Goal: Transaction & Acquisition: Book appointment/travel/reservation

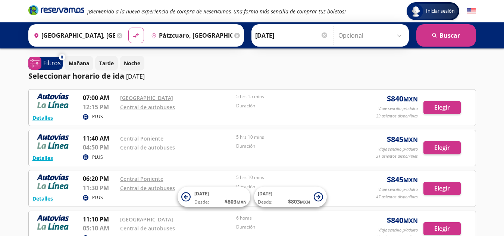
click at [398, 38] on input "Opcional" at bounding box center [372, 35] width 67 height 19
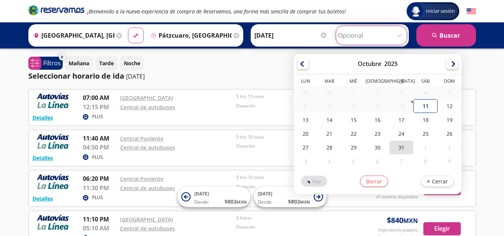
click at [401, 152] on div "31" at bounding box center [402, 148] width 24 height 14
type input "[DATE]"
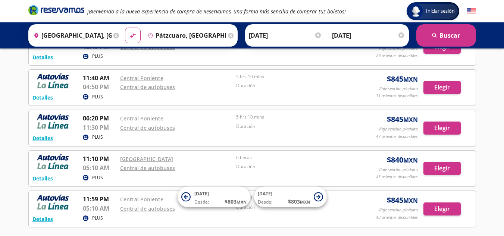
scroll to position [75, 0]
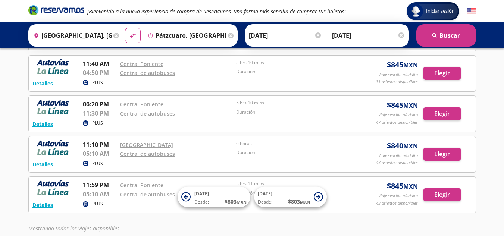
click at [317, 35] on div at bounding box center [318, 35] width 6 height 6
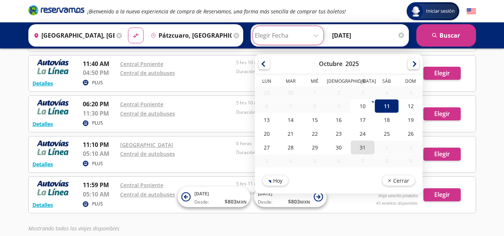
click at [365, 149] on div "31" at bounding box center [363, 148] width 24 height 14
type input "[DATE]"
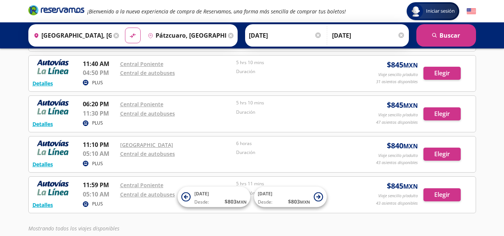
click at [401, 35] on div at bounding box center [402, 35] width 6 height 6
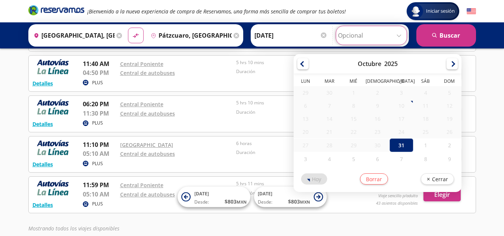
click at [399, 35] on input "Opcional" at bounding box center [371, 35] width 67 height 19
click at [406, 148] on div "31" at bounding box center [402, 146] width 24 height 14
type input "[DATE]"
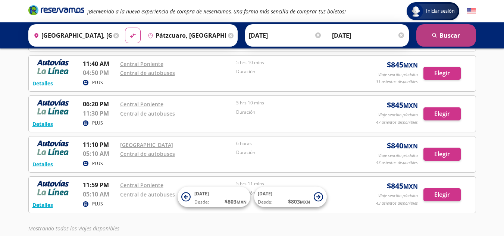
click at [439, 38] on button "search Buscar" at bounding box center [447, 35] width 60 height 22
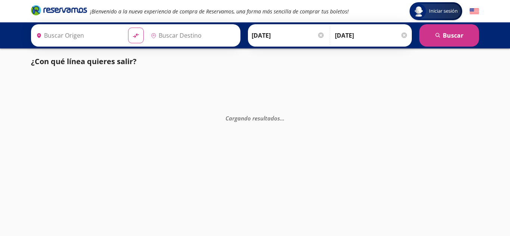
type input "[GEOGRAPHIC_DATA], [GEOGRAPHIC_DATA]"
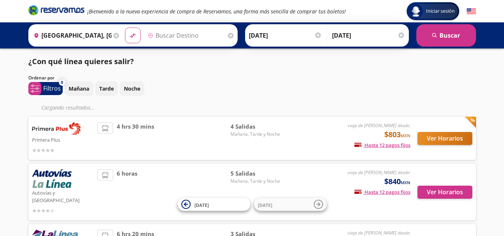
type input "Pátzcuaro, [GEOGRAPHIC_DATA]"
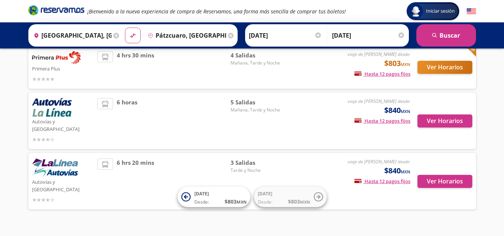
scroll to position [19, 0]
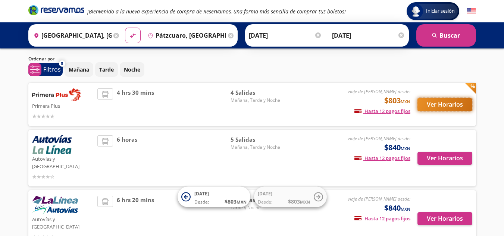
click at [447, 103] on button "Ver Horarios" at bounding box center [445, 104] width 55 height 13
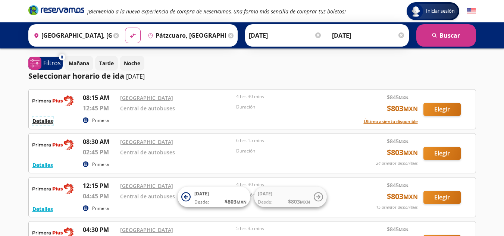
click at [48, 123] on button "Detalles" at bounding box center [42, 121] width 21 height 8
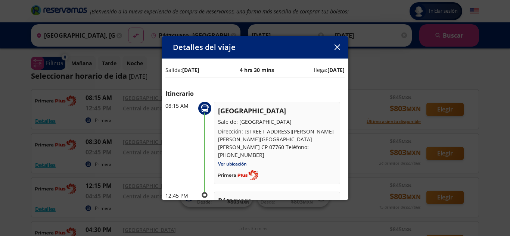
drag, startPoint x: 205, startPoint y: 111, endPoint x: 203, endPoint y: 178, distance: 66.5
click at [203, 178] on div "08:15 AM Ciudad de México Sale de: Central del Norte Dirección: Eje Central Láz…" at bounding box center [254, 174] width 179 height 145
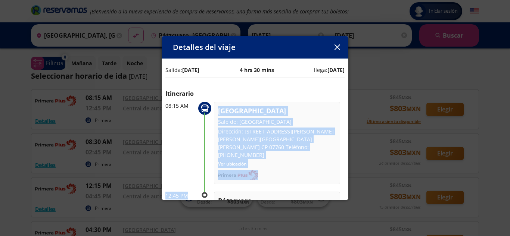
click at [304, 174] on div "Ciudad de México Sale de: Central del Norte Dirección: Eje Central Lázaro Cárde…" at bounding box center [277, 143] width 126 height 83
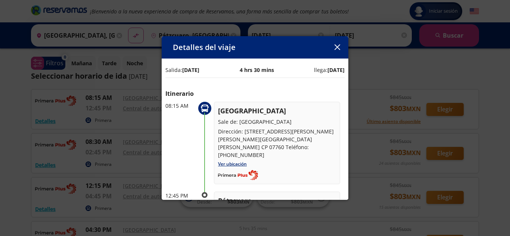
click at [339, 45] on icon "button" at bounding box center [337, 47] width 6 height 6
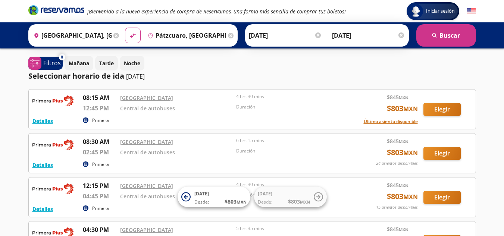
scroll to position [37, 0]
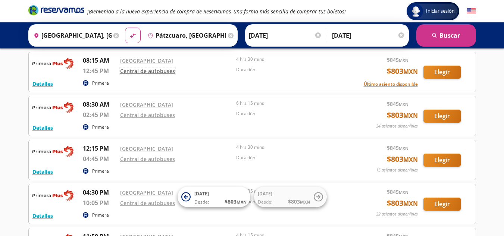
click at [158, 70] on link "Central de autobuses" at bounding box center [147, 71] width 55 height 7
click at [389, 85] on button "Último asiento disponible" at bounding box center [391, 84] width 54 height 7
click at [445, 72] on button "Elegir" at bounding box center [442, 72] width 37 height 13
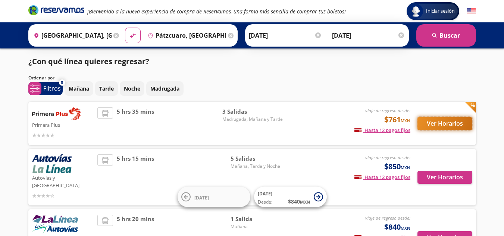
click at [443, 127] on button "Ver Horarios" at bounding box center [445, 123] width 55 height 13
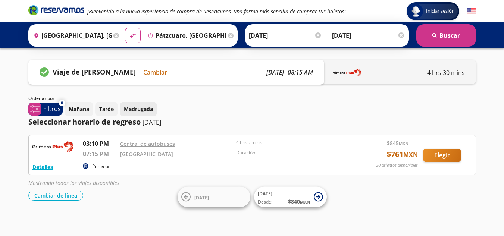
click at [148, 114] on button "Madrugada" at bounding box center [138, 109] width 37 height 15
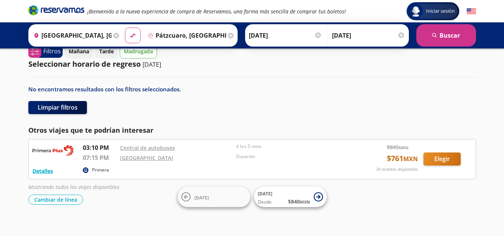
scroll to position [64, 0]
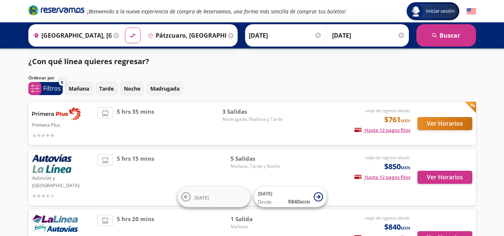
scroll to position [37, 0]
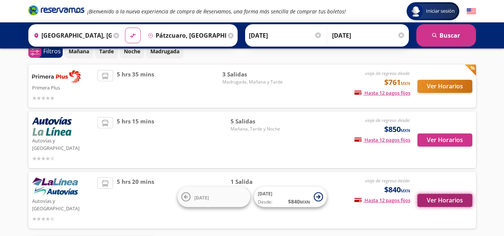
click at [440, 194] on button "Ver Horarios" at bounding box center [445, 200] width 55 height 13
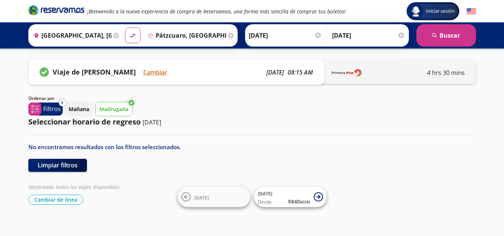
scroll to position [6, 0]
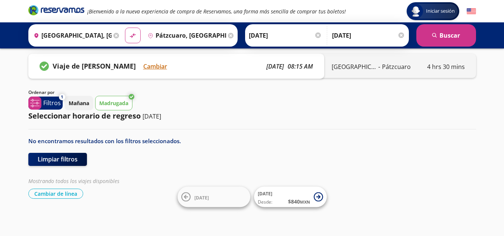
click at [123, 105] on p "Madrugada" at bounding box center [113, 103] width 29 height 8
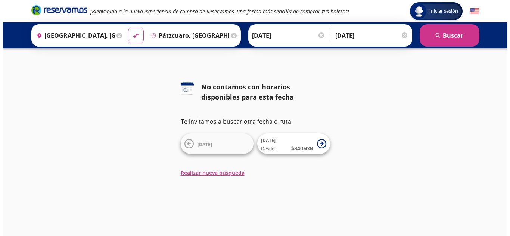
scroll to position [0, 0]
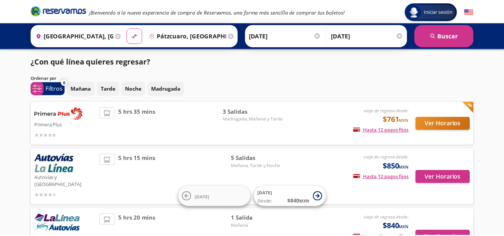
scroll to position [37, 0]
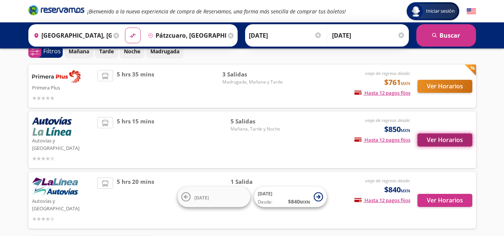
click at [442, 137] on button "Ver Horarios" at bounding box center [445, 140] width 55 height 13
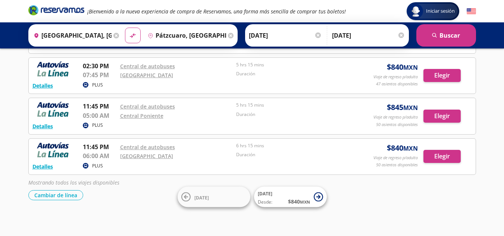
scroll to position [120, 0]
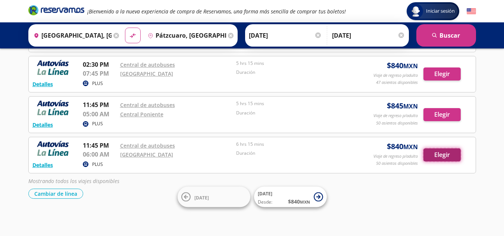
click at [448, 155] on button "Elegir" at bounding box center [442, 155] width 37 height 13
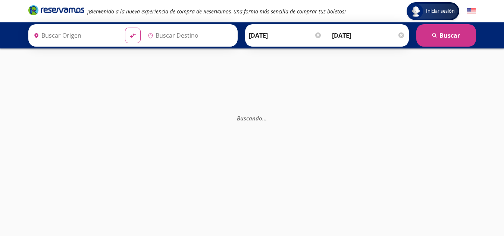
type input "[GEOGRAPHIC_DATA], [GEOGRAPHIC_DATA]"
type input "Pátzcuaro, [GEOGRAPHIC_DATA]"
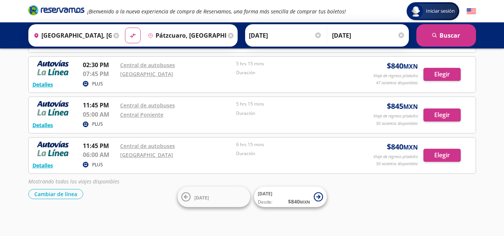
scroll to position [120, 0]
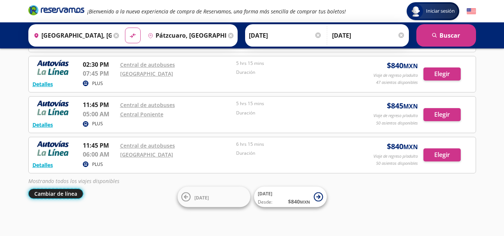
click at [56, 195] on button "Cambiar de línea" at bounding box center [55, 194] width 55 height 10
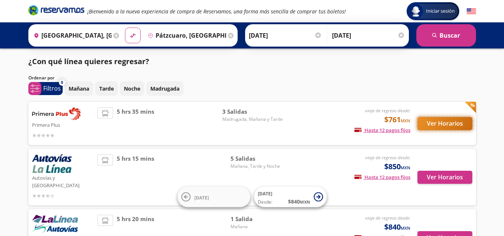
click at [444, 122] on button "Ver Horarios" at bounding box center [445, 123] width 55 height 13
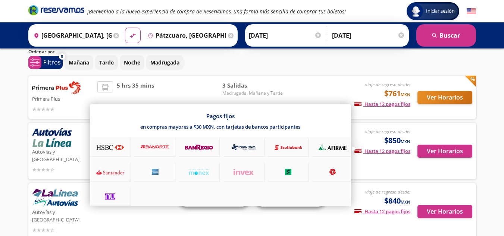
scroll to position [37, 0]
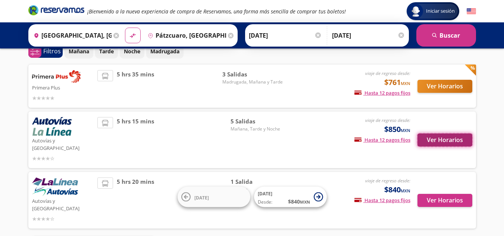
click at [444, 136] on button "Ver Horarios" at bounding box center [445, 140] width 55 height 13
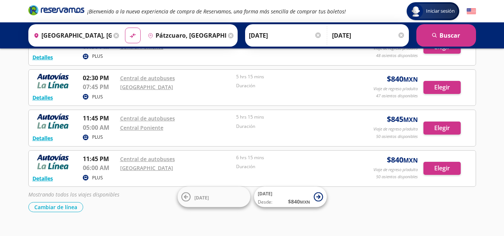
scroll to position [112, 0]
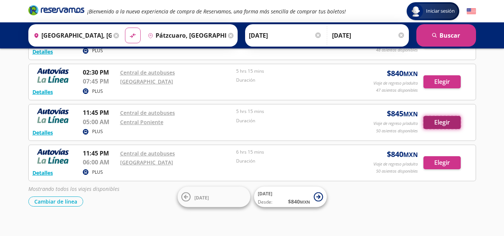
click at [451, 121] on button "Elegir" at bounding box center [442, 122] width 37 height 13
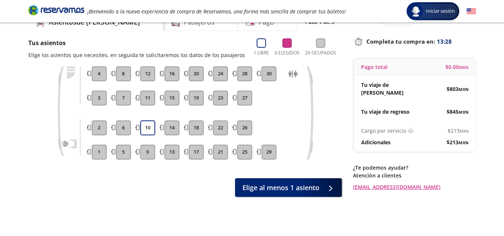
scroll to position [27, 0]
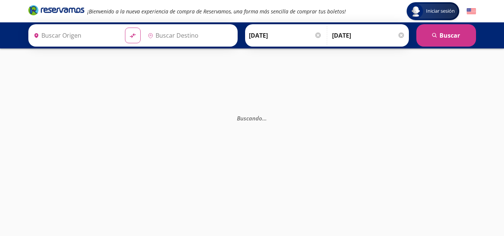
type input "[GEOGRAPHIC_DATA], [GEOGRAPHIC_DATA]"
type input "Pátzcuaro, [GEOGRAPHIC_DATA]"
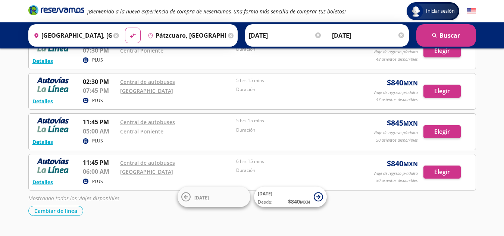
scroll to position [112, 0]
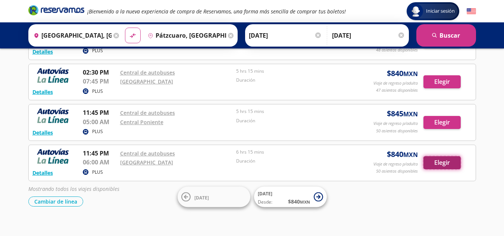
click at [439, 164] on button "Elegir" at bounding box center [442, 162] width 37 height 13
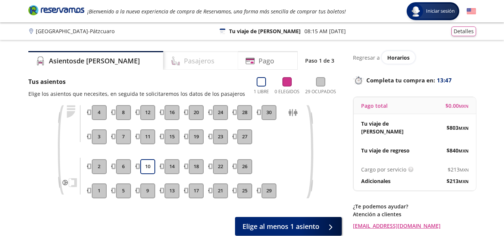
click at [198, 62] on div "Pasajeros" at bounding box center [201, 60] width 75 height 19
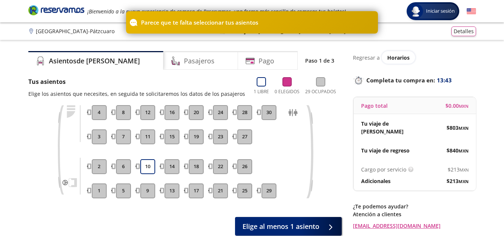
click at [337, 119] on div "1 2 3 4 5 6 7 8 9 10 11 12 13 14 15 16 17 18 19 20 21 22 23 24 25 26 27 28 29 30" at bounding box center [185, 157] width 314 height 105
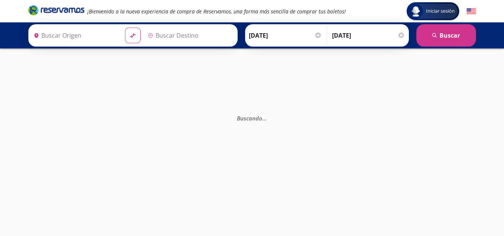
type input "[GEOGRAPHIC_DATA], [GEOGRAPHIC_DATA]"
type input "Pátzcuaro, [GEOGRAPHIC_DATA]"
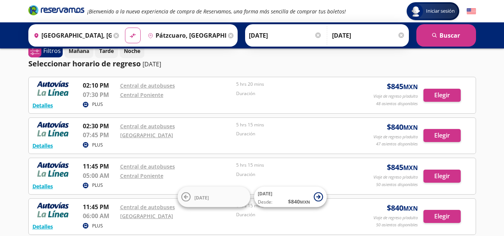
scroll to position [75, 0]
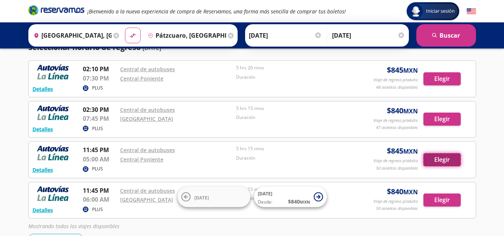
click at [436, 164] on button "Elegir" at bounding box center [442, 159] width 37 height 13
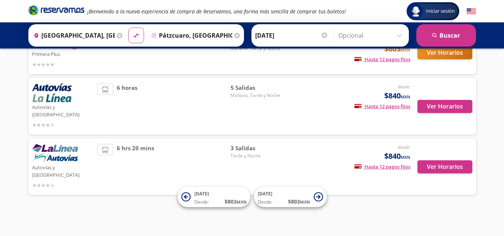
scroll to position [56, 0]
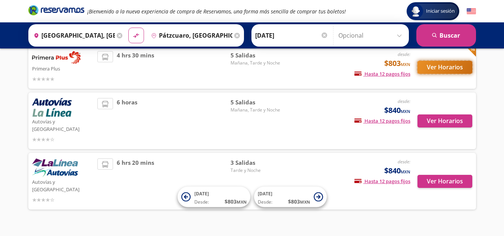
click at [454, 70] on button "Ver Horarios" at bounding box center [445, 67] width 55 height 13
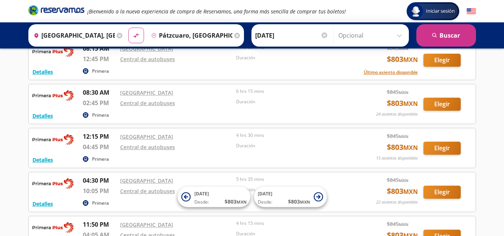
scroll to position [37, 0]
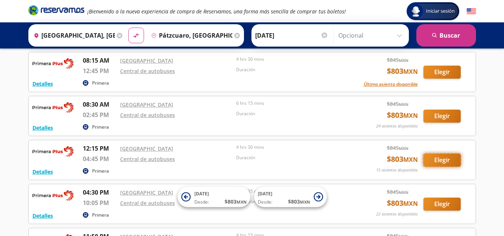
click at [448, 161] on button "Elegir" at bounding box center [442, 160] width 37 height 13
